Goal: Task Accomplishment & Management: Manage account settings

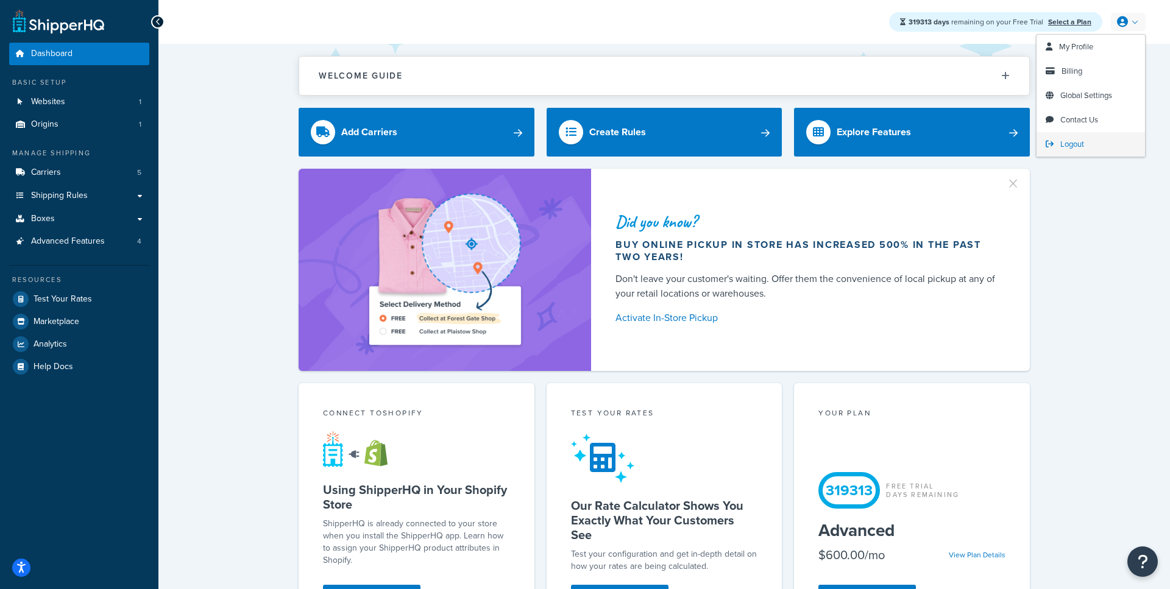
click at [1068, 146] on span "Logout" at bounding box center [1072, 144] width 24 height 12
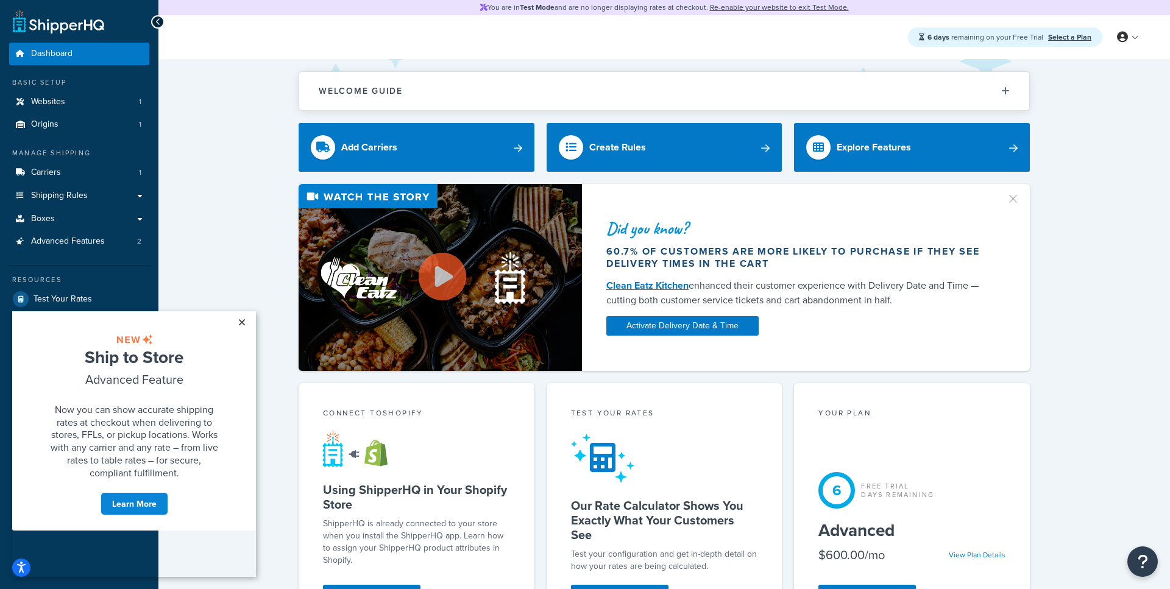
click at [242, 322] on link "×" at bounding box center [241, 322] width 21 height 22
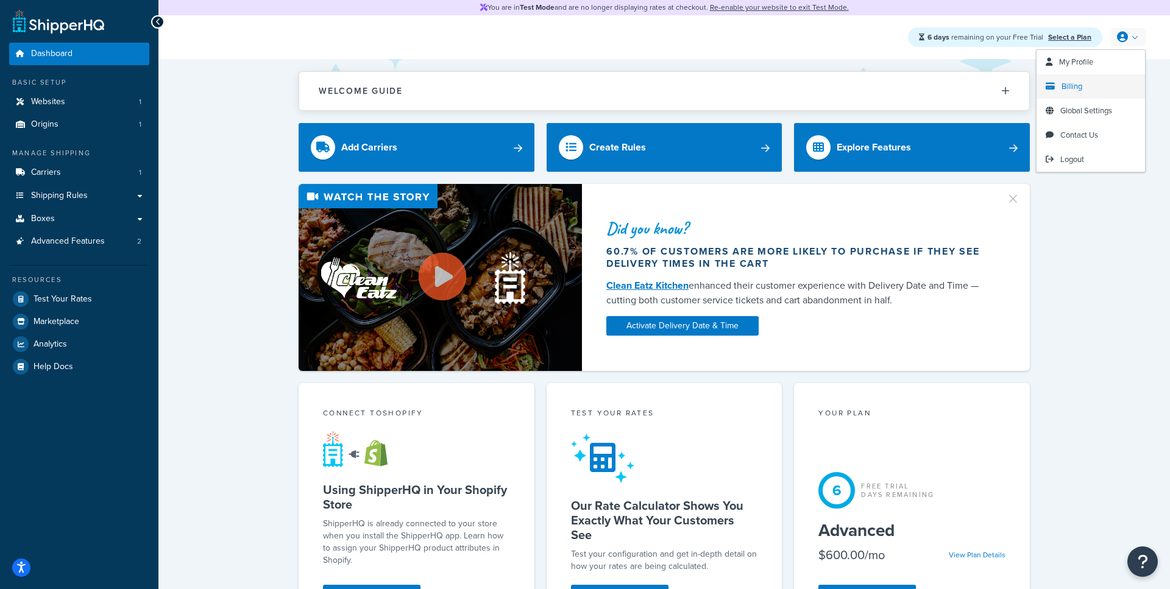
click at [1074, 90] on span "Billing" at bounding box center [1071, 86] width 21 height 12
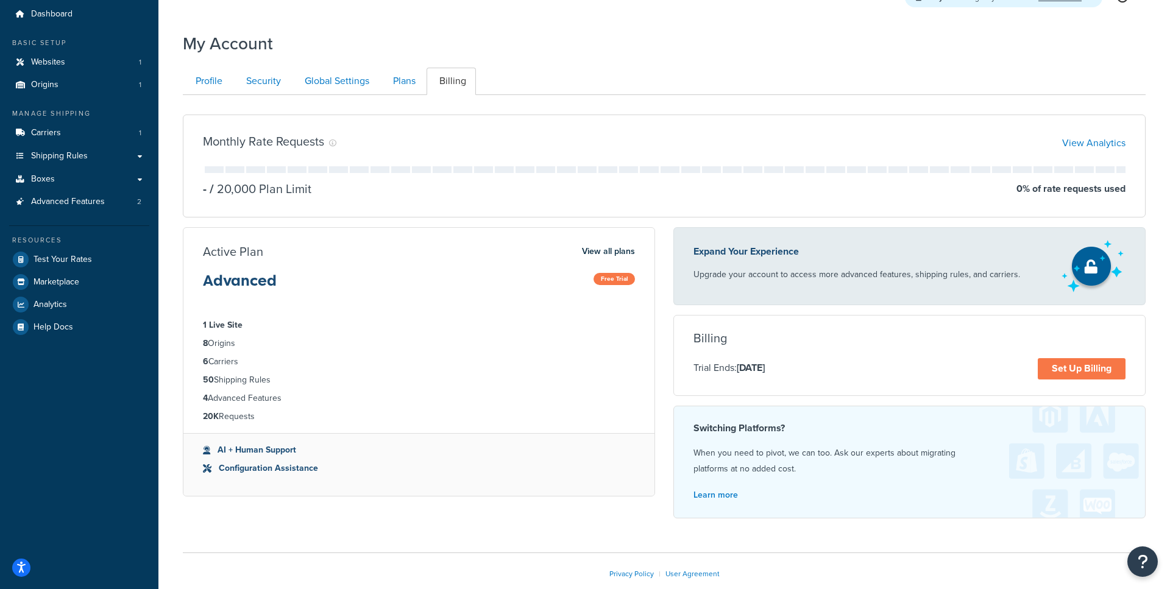
scroll to position [48, 0]
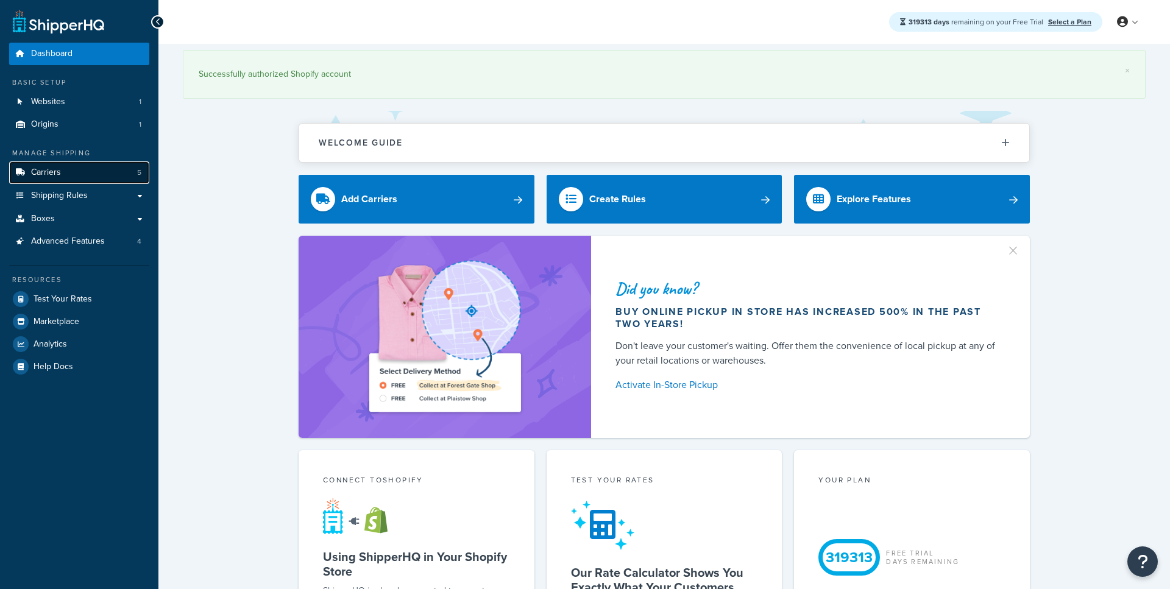
click at [88, 168] on link "Carriers 5" at bounding box center [79, 172] width 140 height 23
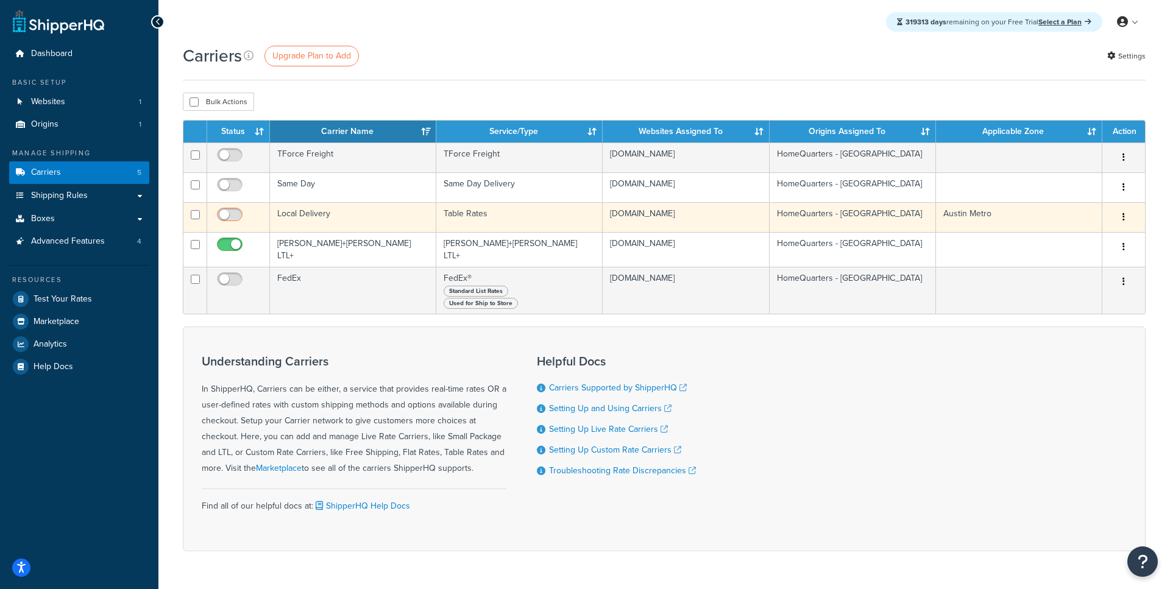
click at [228, 214] on input "checkbox" at bounding box center [231, 217] width 34 height 15
checkbox input "true"
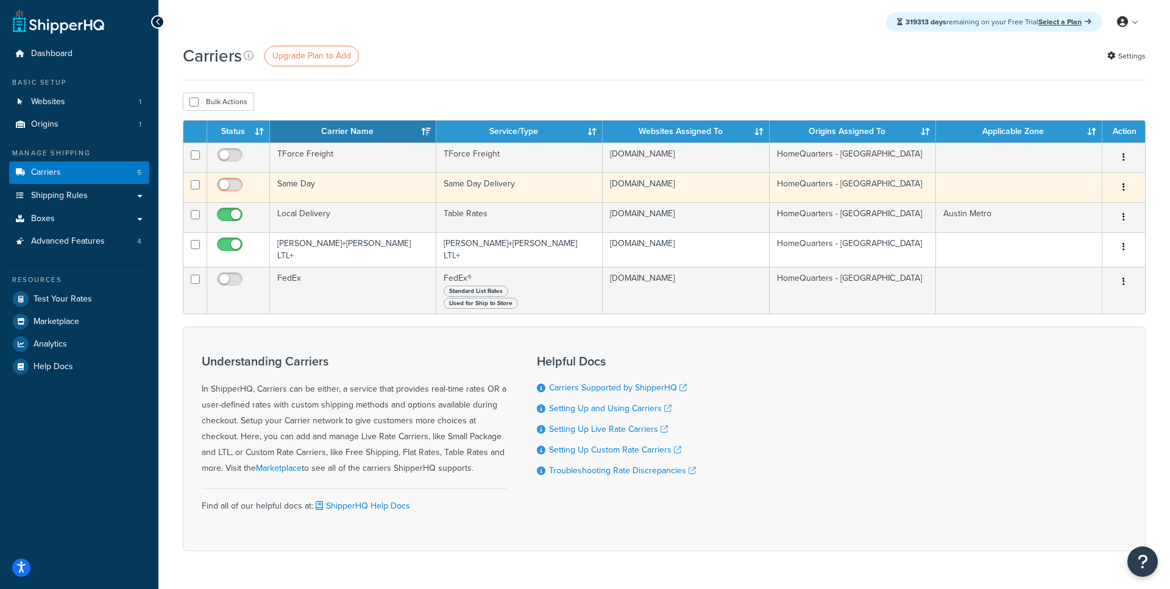
click at [228, 183] on input "checkbox" at bounding box center [231, 187] width 34 height 15
checkbox input "true"
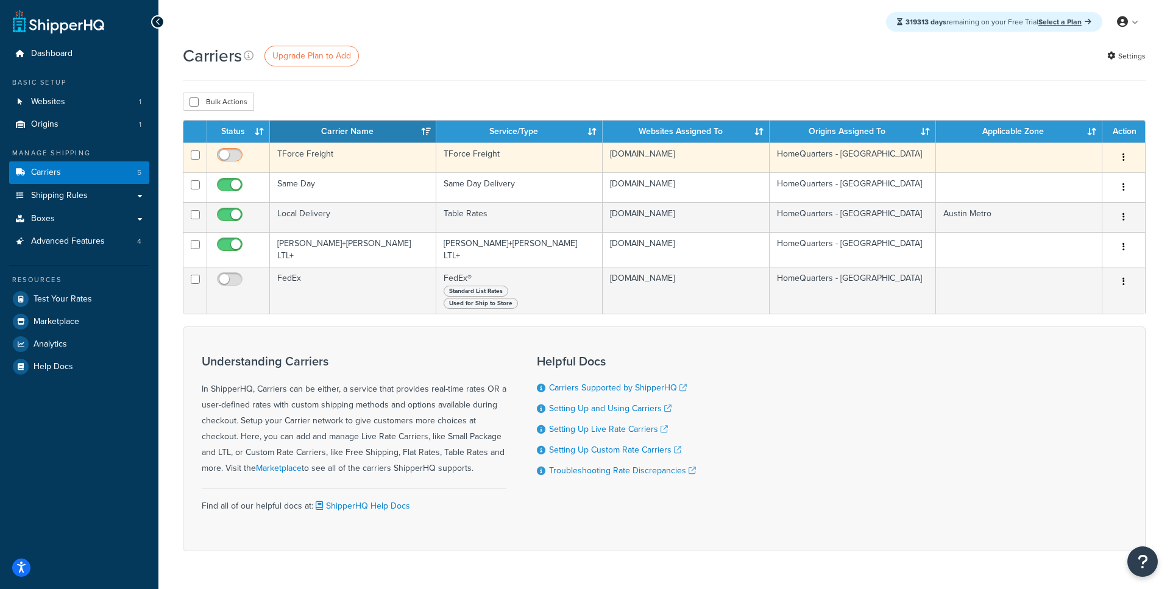
click at [233, 161] on input "checkbox" at bounding box center [231, 157] width 34 height 15
checkbox input "true"
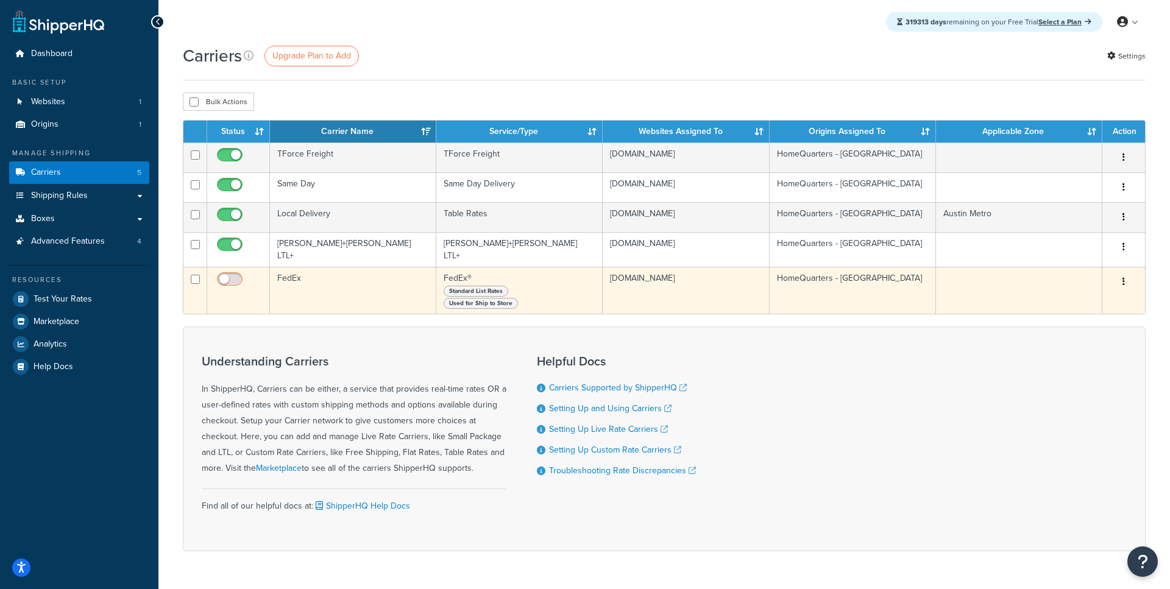
click at [225, 284] on input "checkbox" at bounding box center [231, 282] width 34 height 15
checkbox input "true"
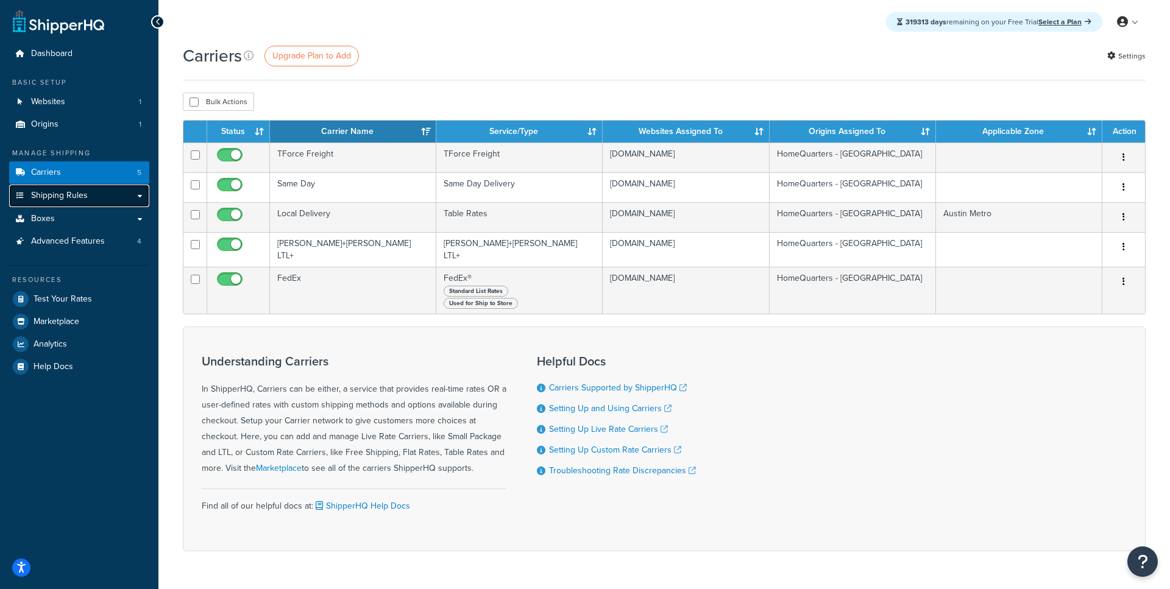
click at [104, 199] on link "Shipping Rules" at bounding box center [79, 196] width 140 height 23
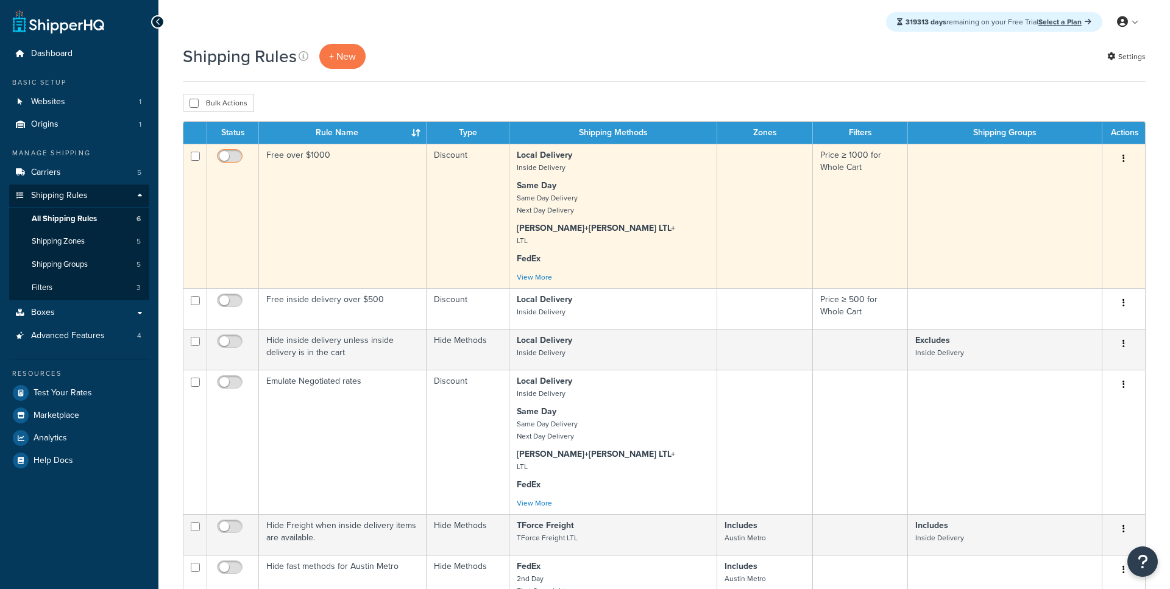
click at [236, 160] on input "checkbox" at bounding box center [231, 159] width 34 height 15
checkbox input "true"
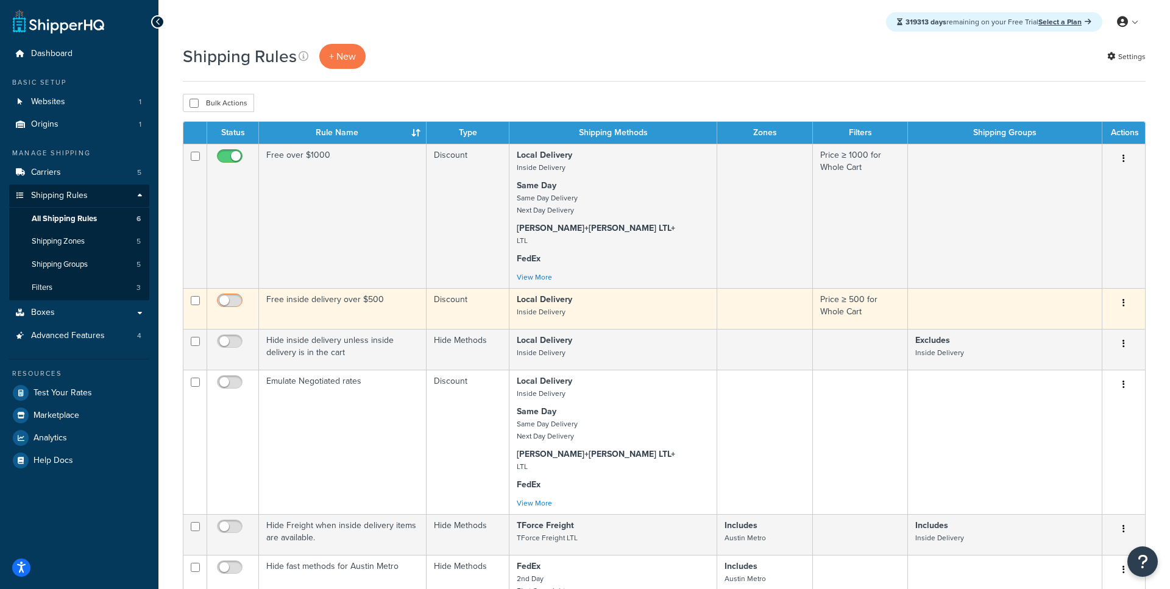
click at [232, 297] on input "checkbox" at bounding box center [231, 303] width 34 height 15
checkbox input "true"
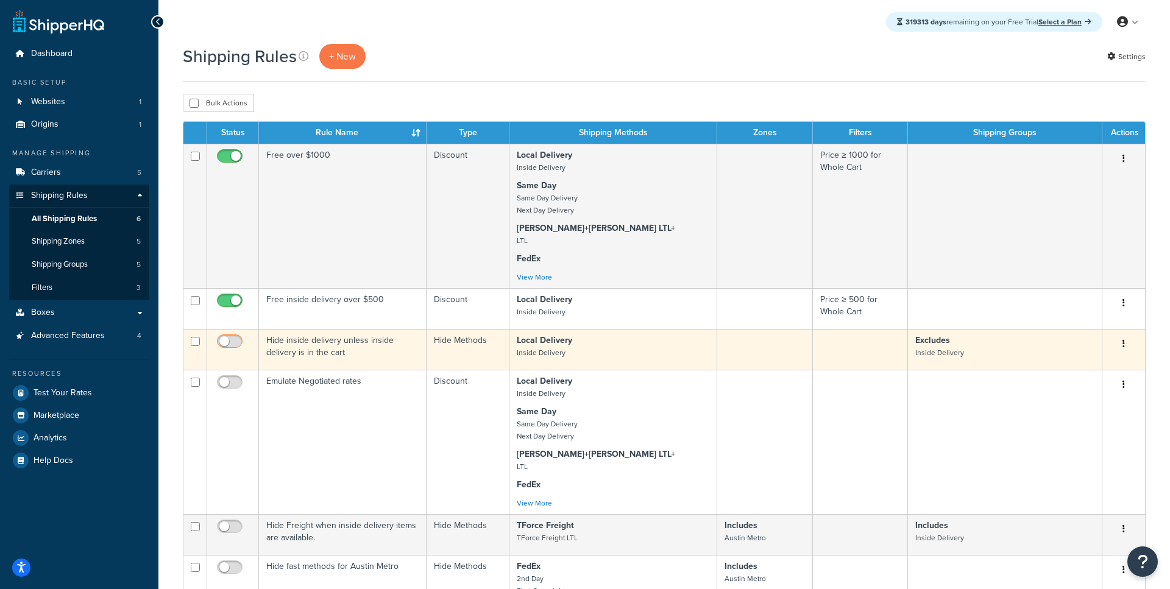
click at [229, 338] on input "checkbox" at bounding box center [231, 344] width 34 height 15
checkbox input "true"
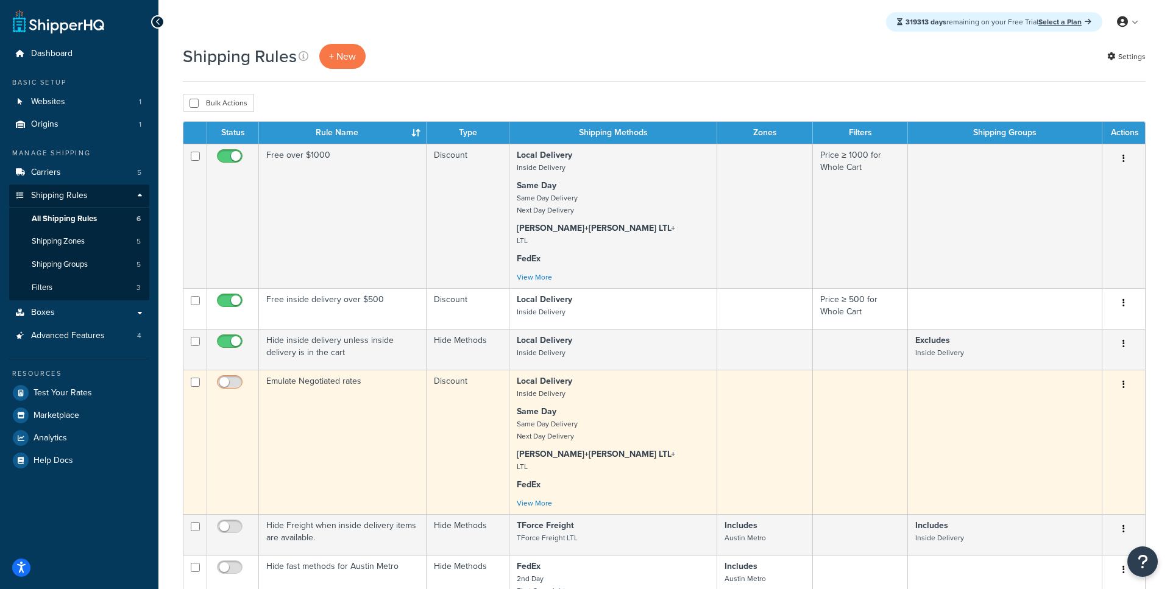
click at [230, 390] on input "checkbox" at bounding box center [231, 385] width 34 height 15
checkbox input "true"
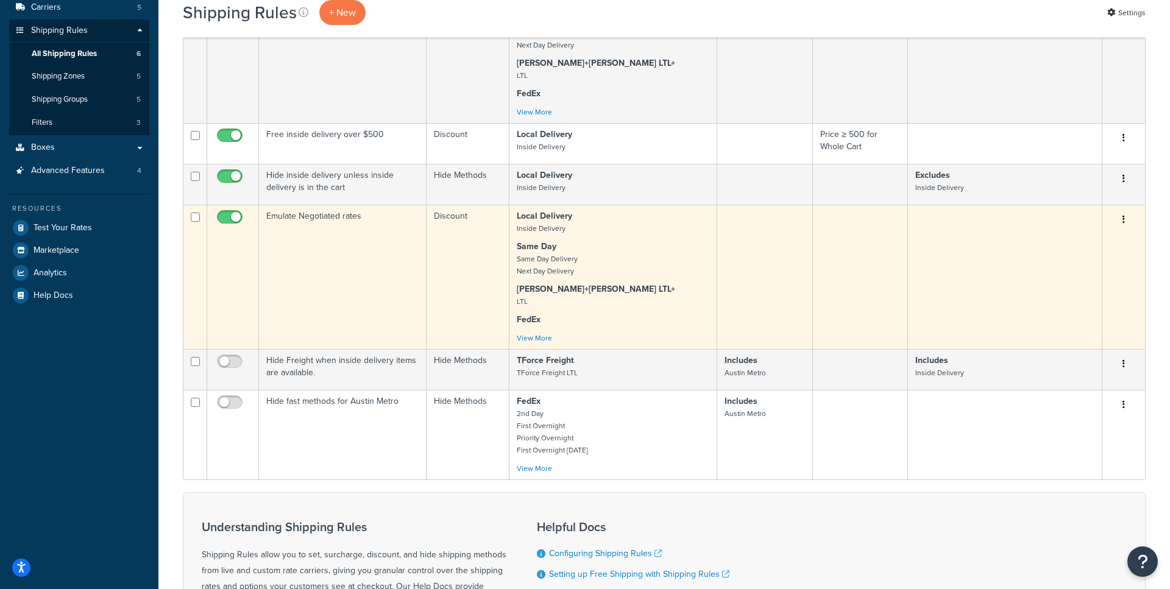
scroll to position [238, 0]
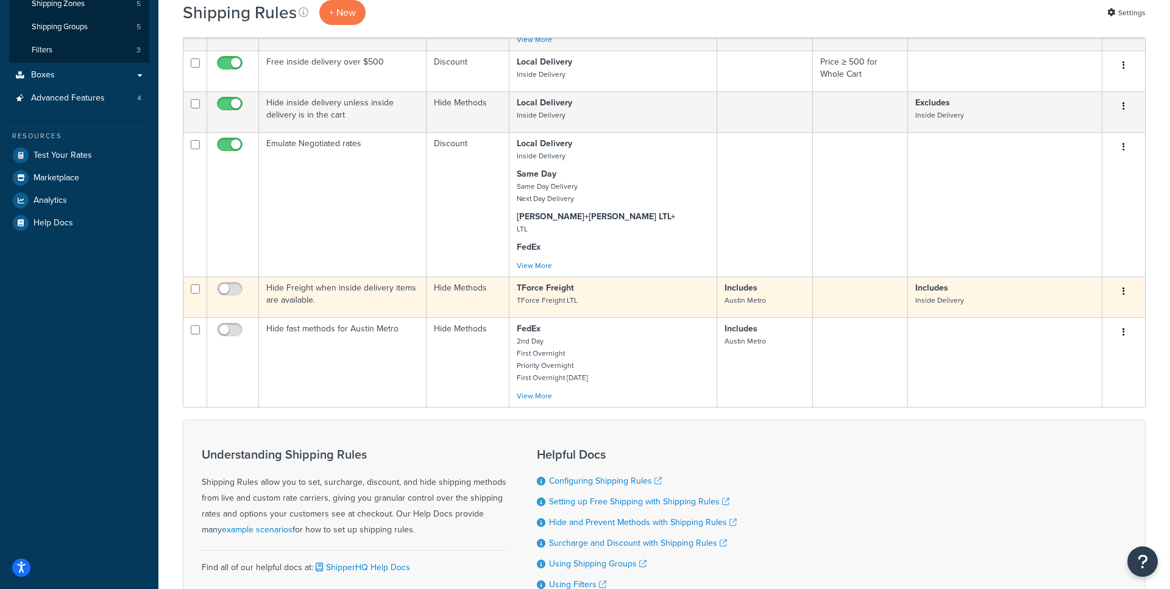
click at [240, 306] on td at bounding box center [233, 297] width 52 height 41
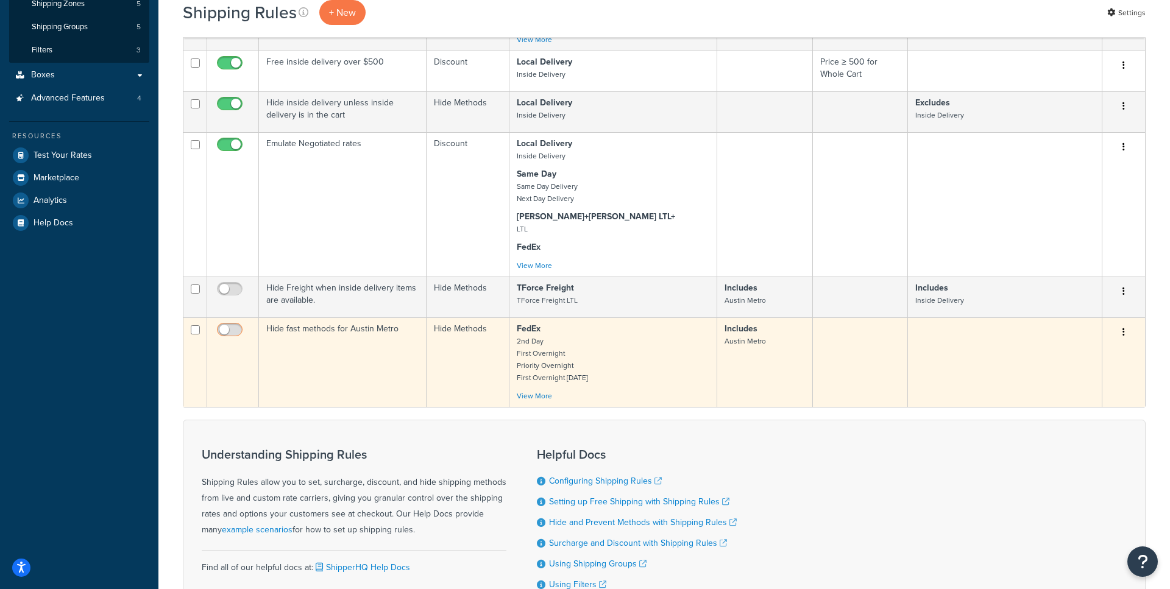
click at [236, 326] on input "checkbox" at bounding box center [231, 332] width 34 height 15
checkbox input "true"
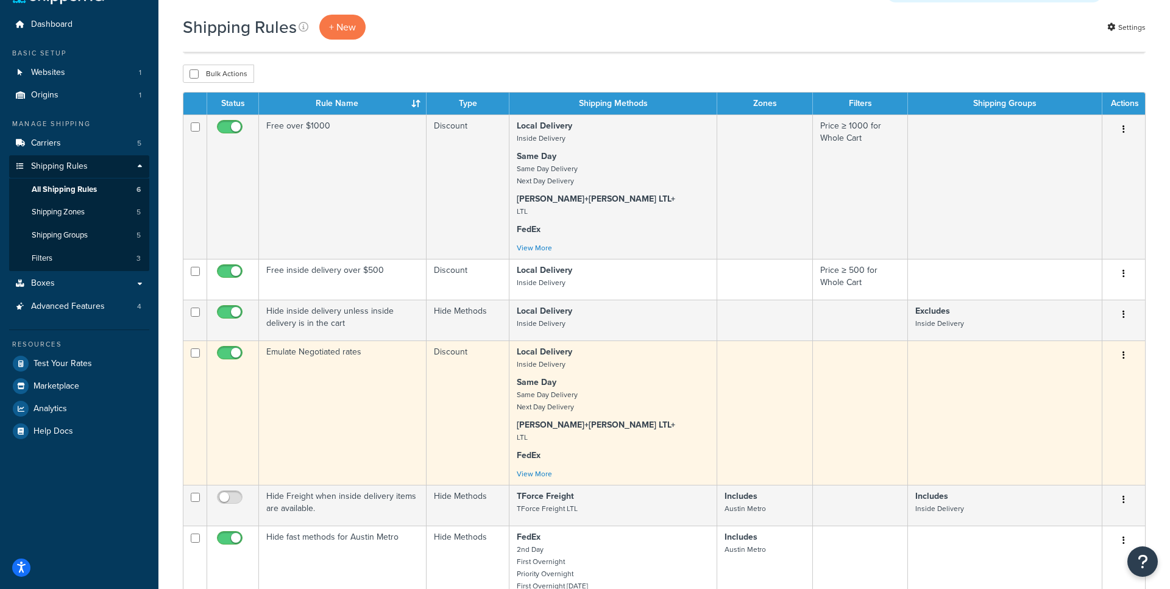
scroll to position [60, 0]
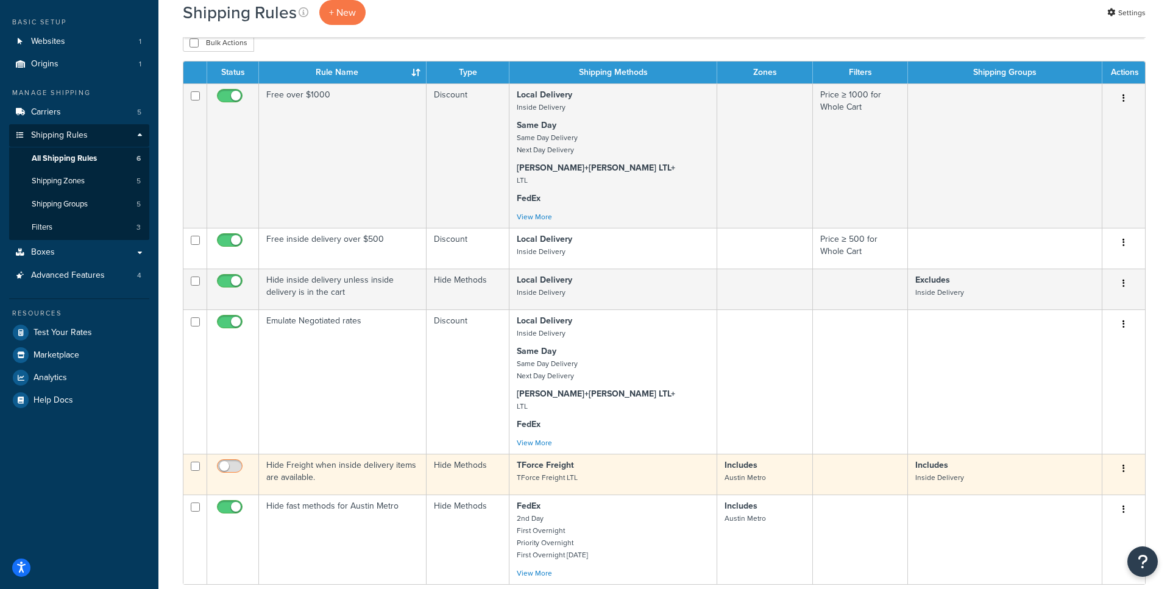
click at [231, 464] on input "checkbox" at bounding box center [231, 469] width 34 height 15
checkbox input "true"
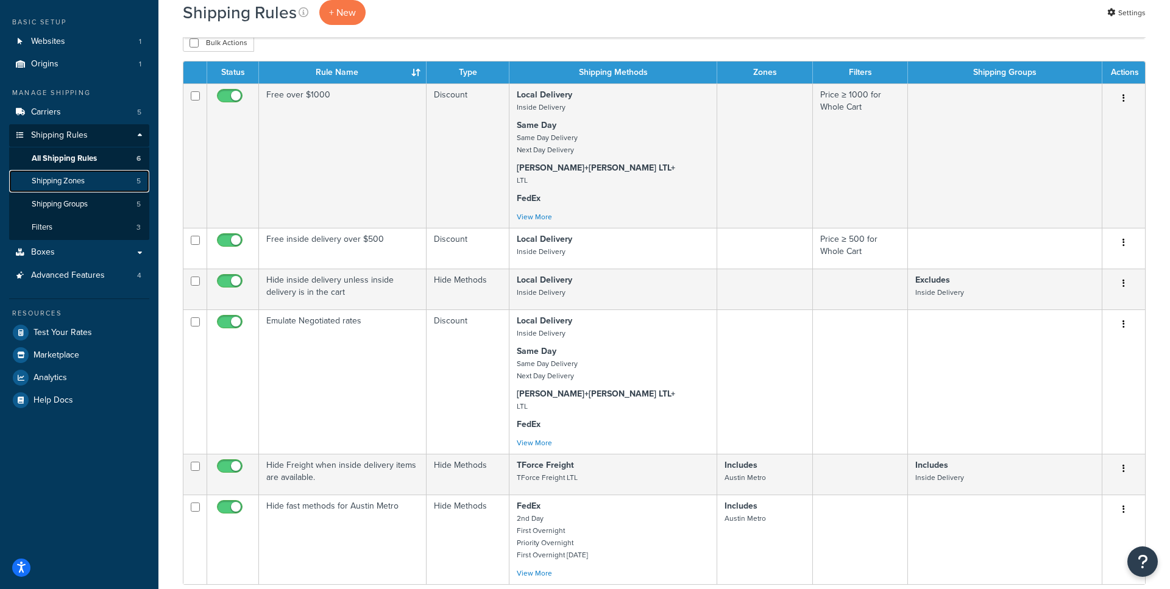
click at [104, 184] on link "Shipping Zones 5" at bounding box center [79, 181] width 140 height 23
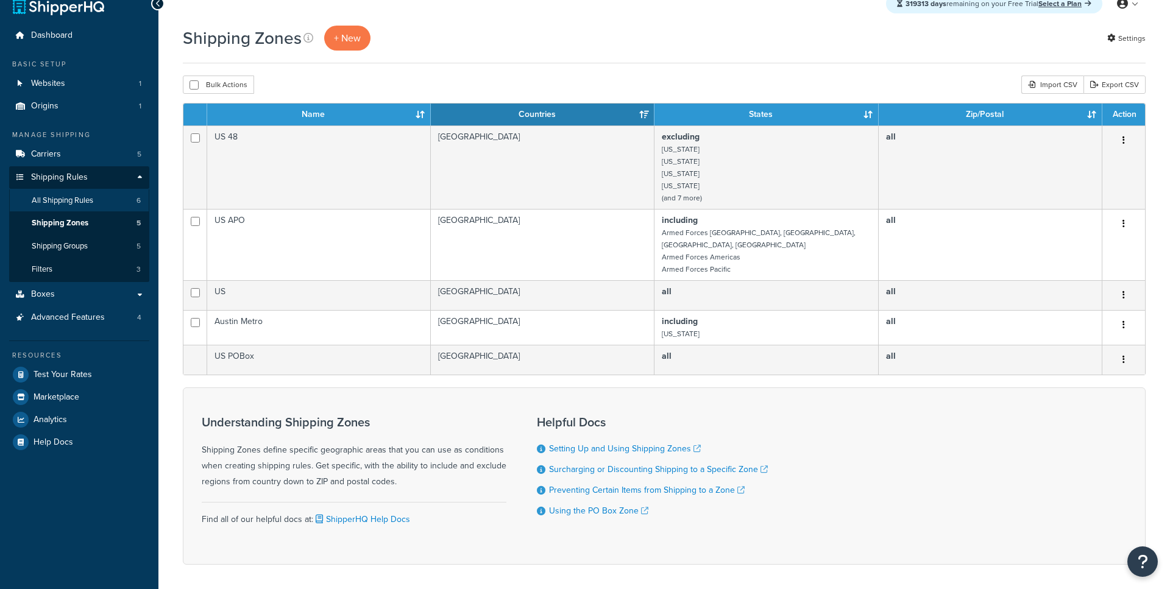
scroll to position [24, 0]
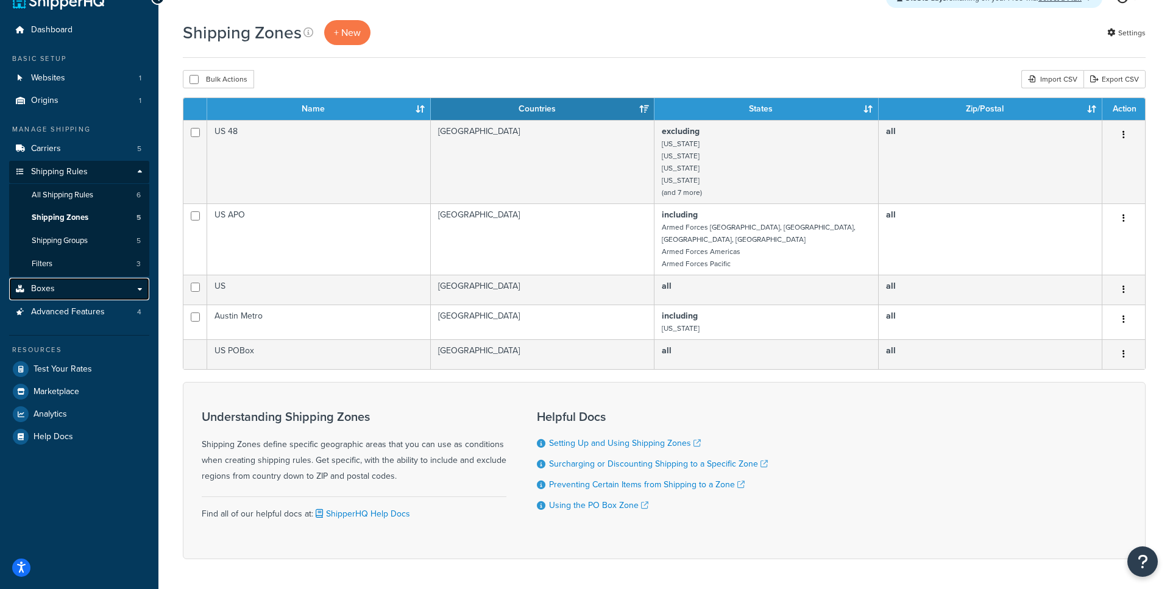
click at [79, 292] on link "Boxes" at bounding box center [79, 289] width 140 height 23
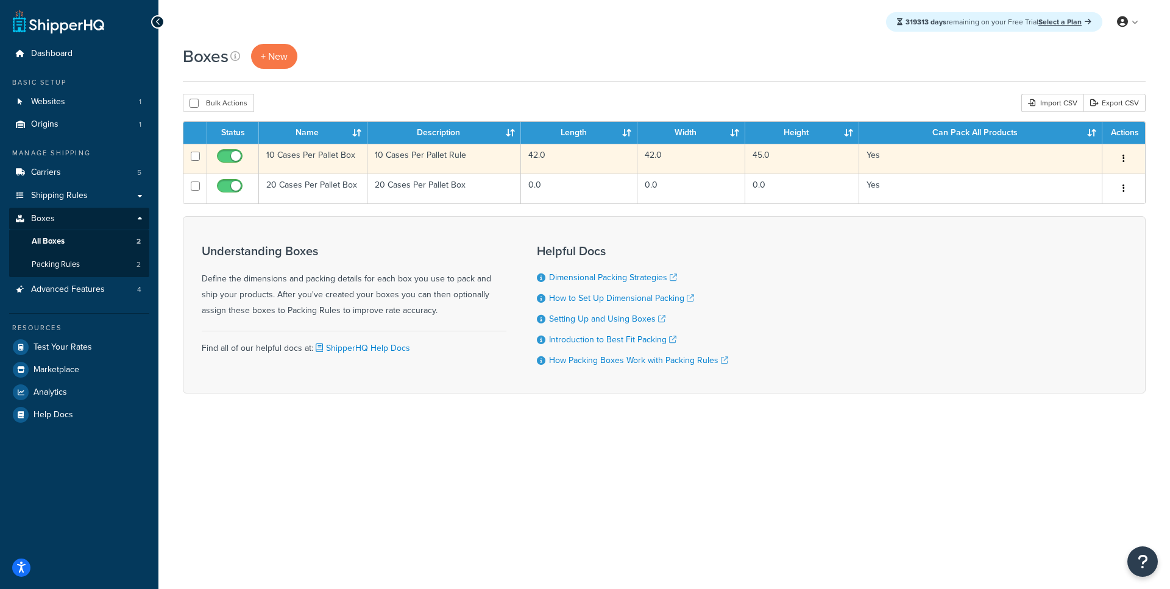
click at [239, 158] on input "checkbox" at bounding box center [231, 159] width 34 height 15
checkbox input "false"
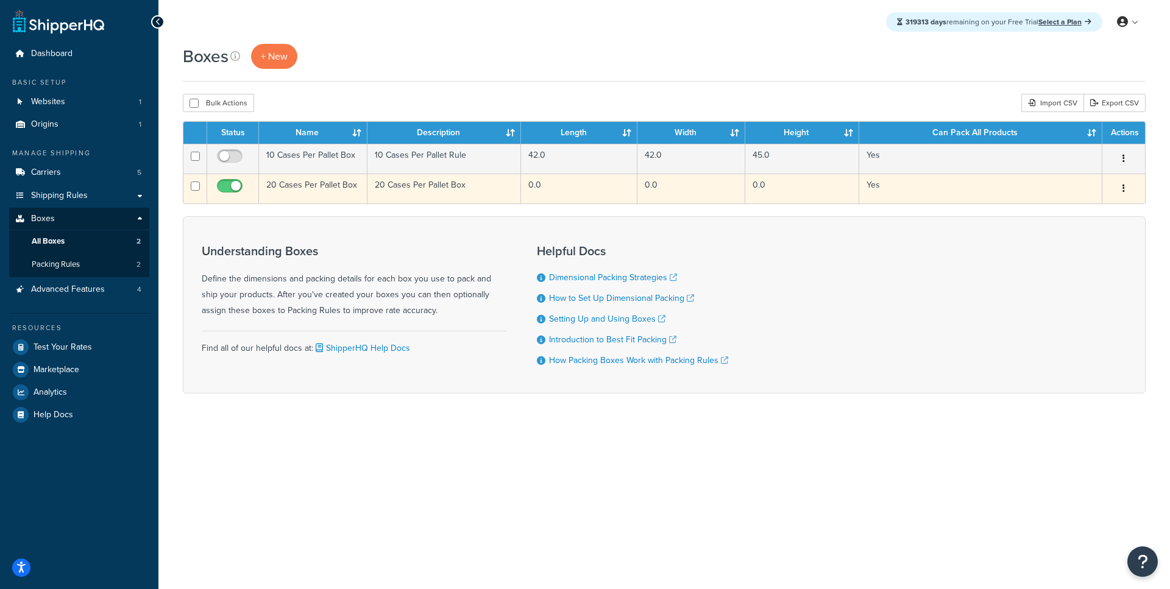
click at [231, 185] on input "checkbox" at bounding box center [231, 189] width 34 height 15
checkbox input "false"
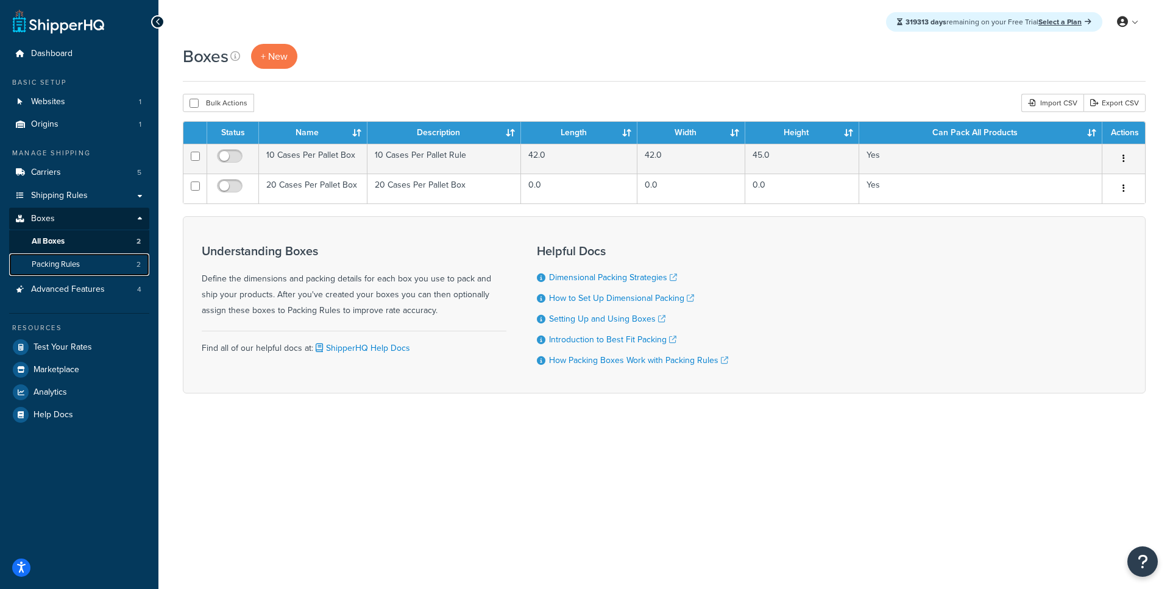
click at [125, 270] on link "Packing Rules 2" at bounding box center [79, 264] width 140 height 23
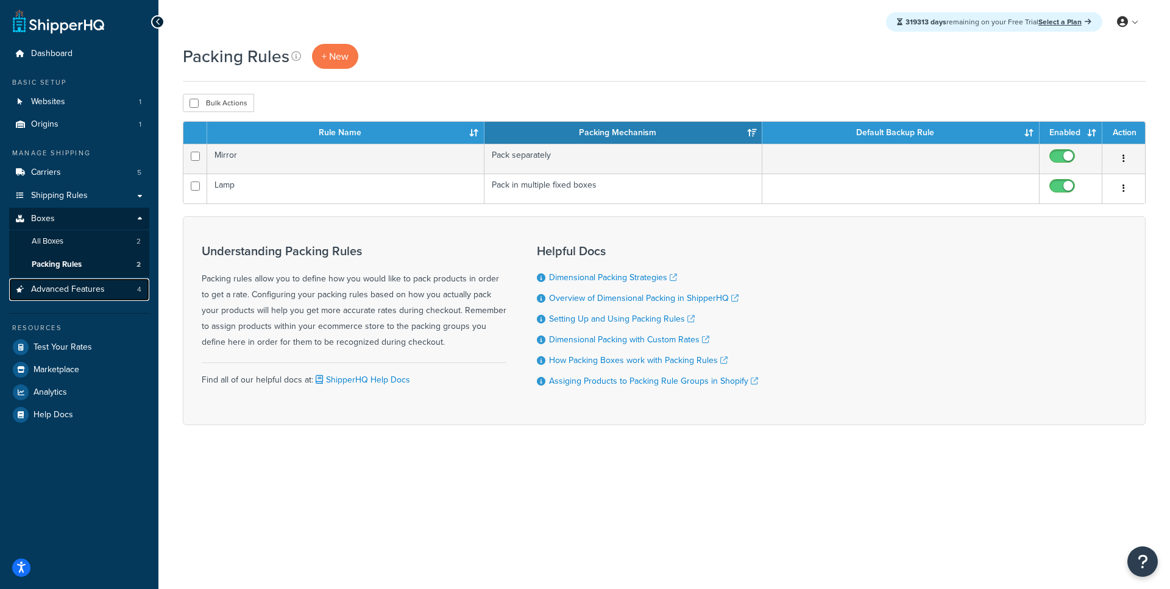
click at [130, 289] on link "Advanced Features 4" at bounding box center [79, 289] width 140 height 23
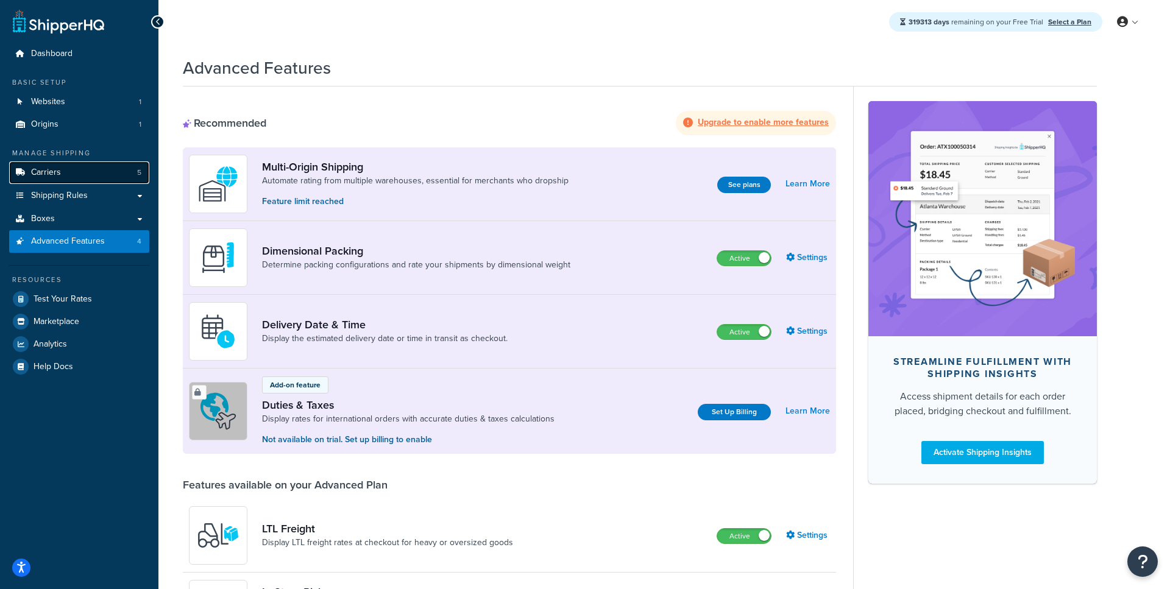
click at [106, 181] on link "Carriers 5" at bounding box center [79, 172] width 140 height 23
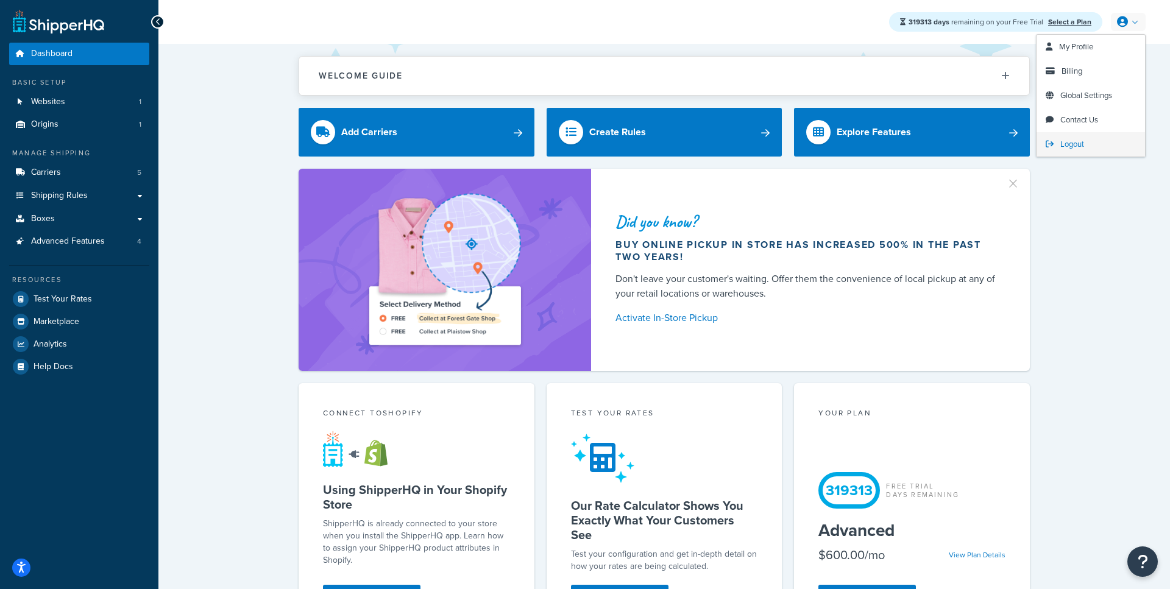
click at [1043, 143] on link "Logout" at bounding box center [1090, 144] width 108 height 24
